Goal: Task Accomplishment & Management: Manage account settings

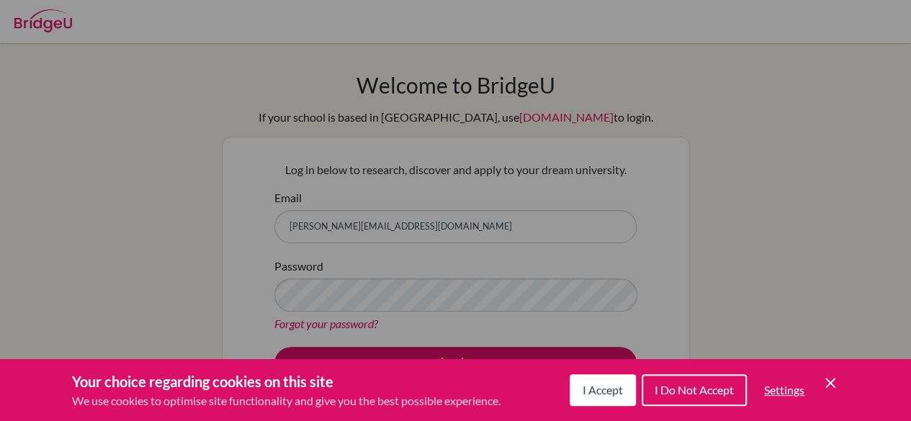
click at [599, 398] on button "I Accept" at bounding box center [603, 390] width 66 height 32
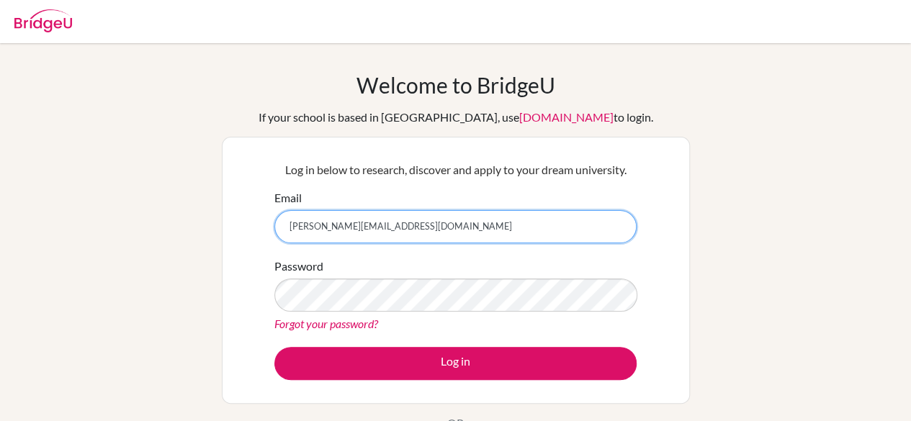
drag, startPoint x: 434, startPoint y: 224, endPoint x: 271, endPoint y: 210, distance: 164.1
click at [271, 210] on div "Log in below to research, discover and apply to your dream university. Email l.…" at bounding box center [456, 270] width 380 height 237
type input "[EMAIL_ADDRESS][DOMAIN_NAME]"
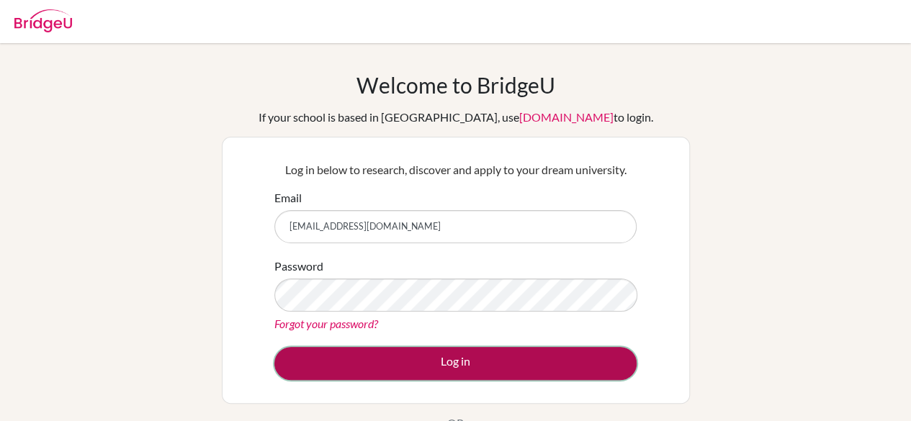
click at [539, 370] on button "Log in" at bounding box center [455, 363] width 362 height 33
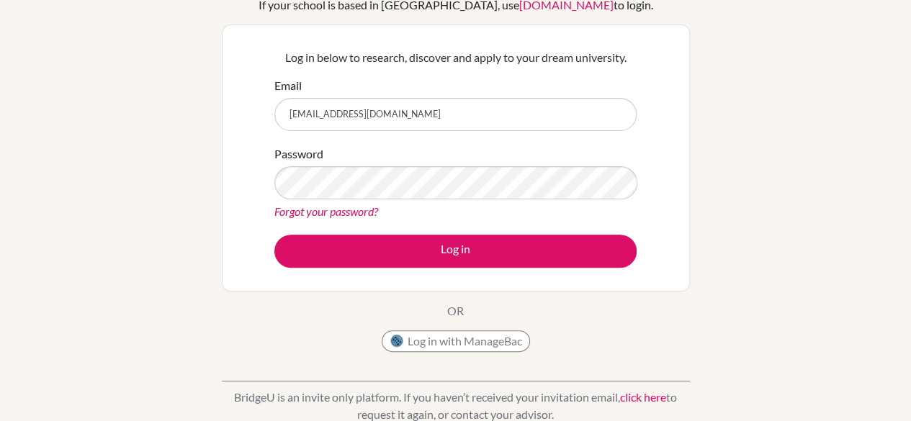
scroll to position [106, 0]
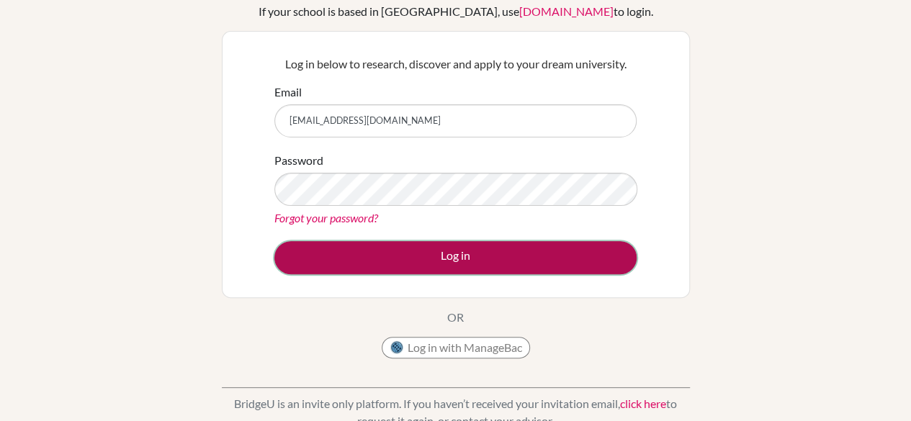
click at [575, 267] on button "Log in" at bounding box center [455, 257] width 362 height 33
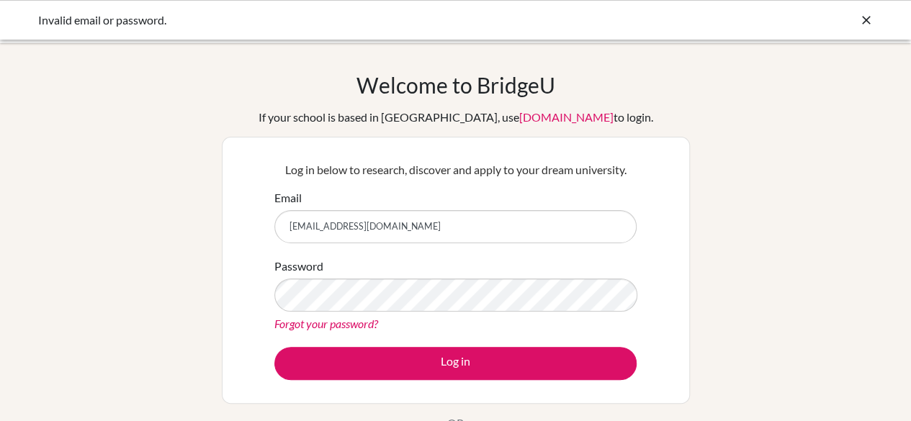
click at [865, 23] on icon at bounding box center [866, 20] width 14 height 14
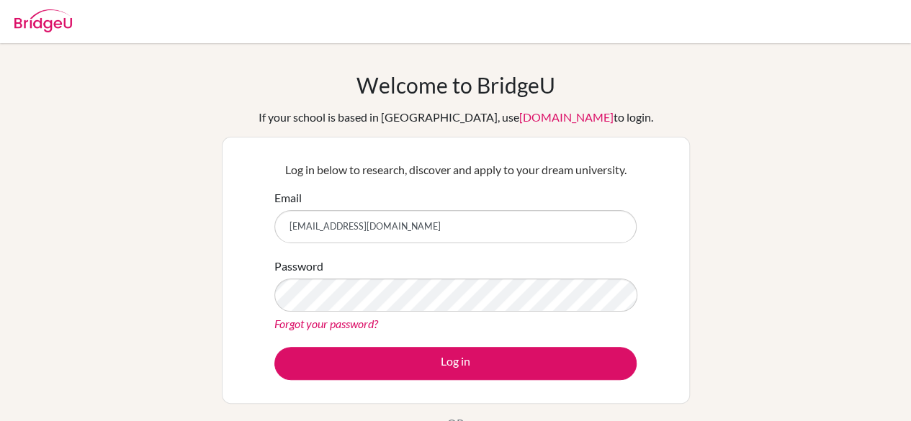
click at [367, 314] on div "Password Forgot your password?" at bounding box center [455, 295] width 362 height 75
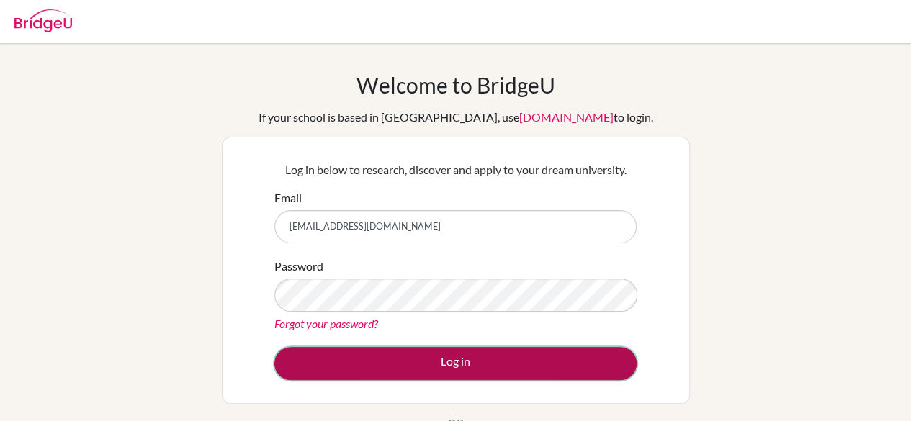
click at [439, 369] on button "Log in" at bounding box center [455, 363] width 362 height 33
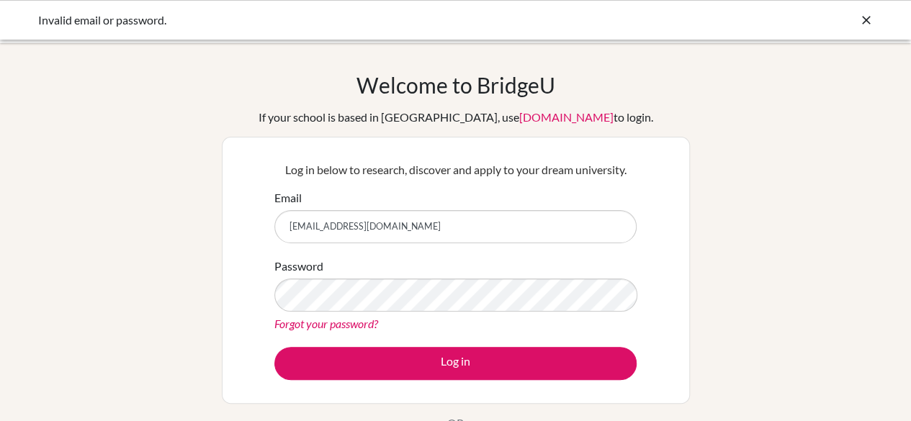
click at [359, 322] on link "Forgot your password?" at bounding box center [326, 324] width 104 height 14
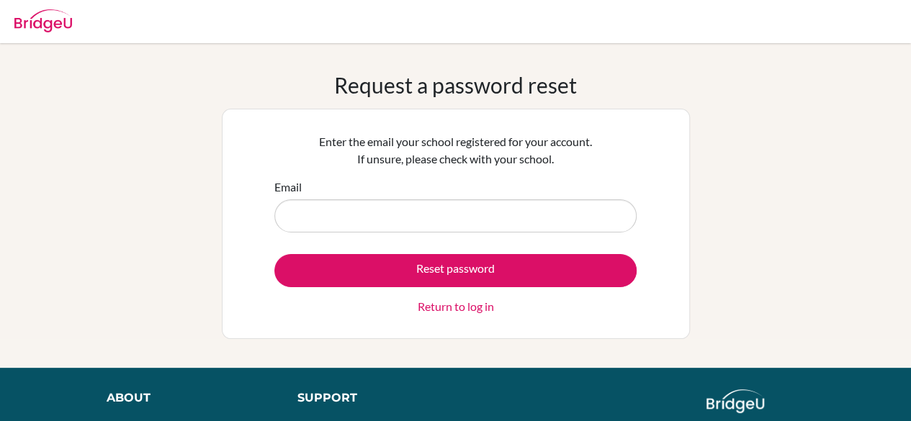
click at [412, 224] on input "Email" at bounding box center [455, 215] width 362 height 33
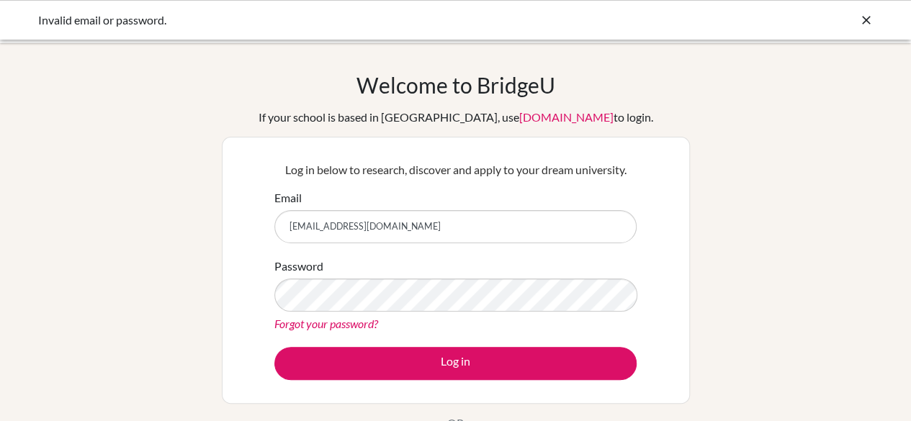
drag, startPoint x: 425, startPoint y: 234, endPoint x: 145, endPoint y: 246, distance: 279.6
click at [145, 246] on div "Welcome to [GEOGRAPHIC_DATA] If your school is based in [GEOGRAPHIC_DATA], use …" at bounding box center [455, 307] width 911 height 471
type input "l"
click at [310, 214] on input "Email" at bounding box center [455, 226] width 362 height 33
type input "[PERSON_NAME][EMAIL_ADDRESS][DOMAIN_NAME]"
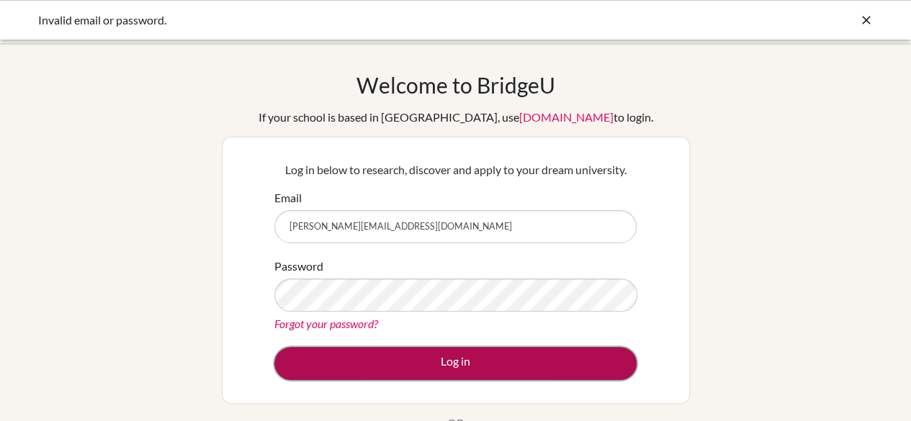
click at [385, 364] on button "Log in" at bounding box center [455, 363] width 362 height 33
